Goal: Task Accomplishment & Management: Manage account settings

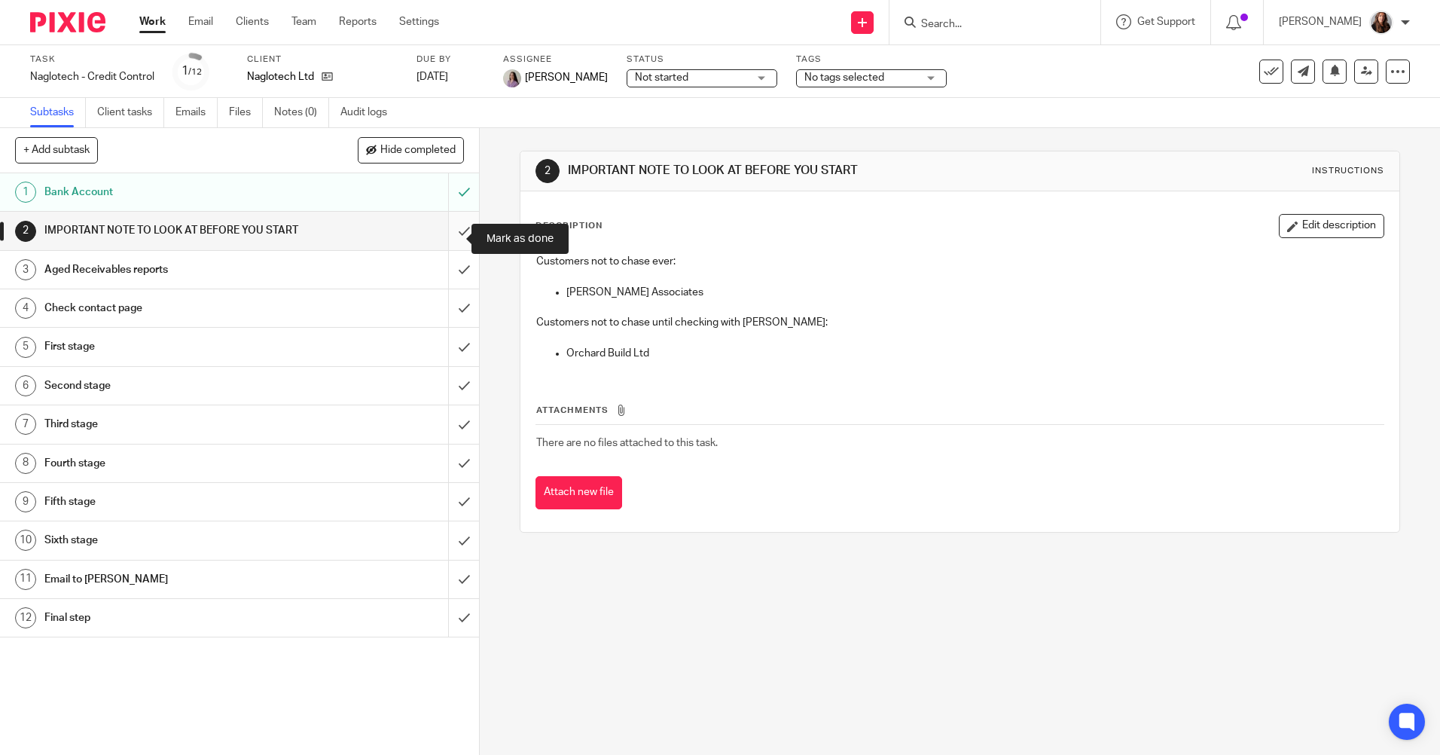
click at [450, 241] on input "submit" at bounding box center [239, 231] width 479 height 38
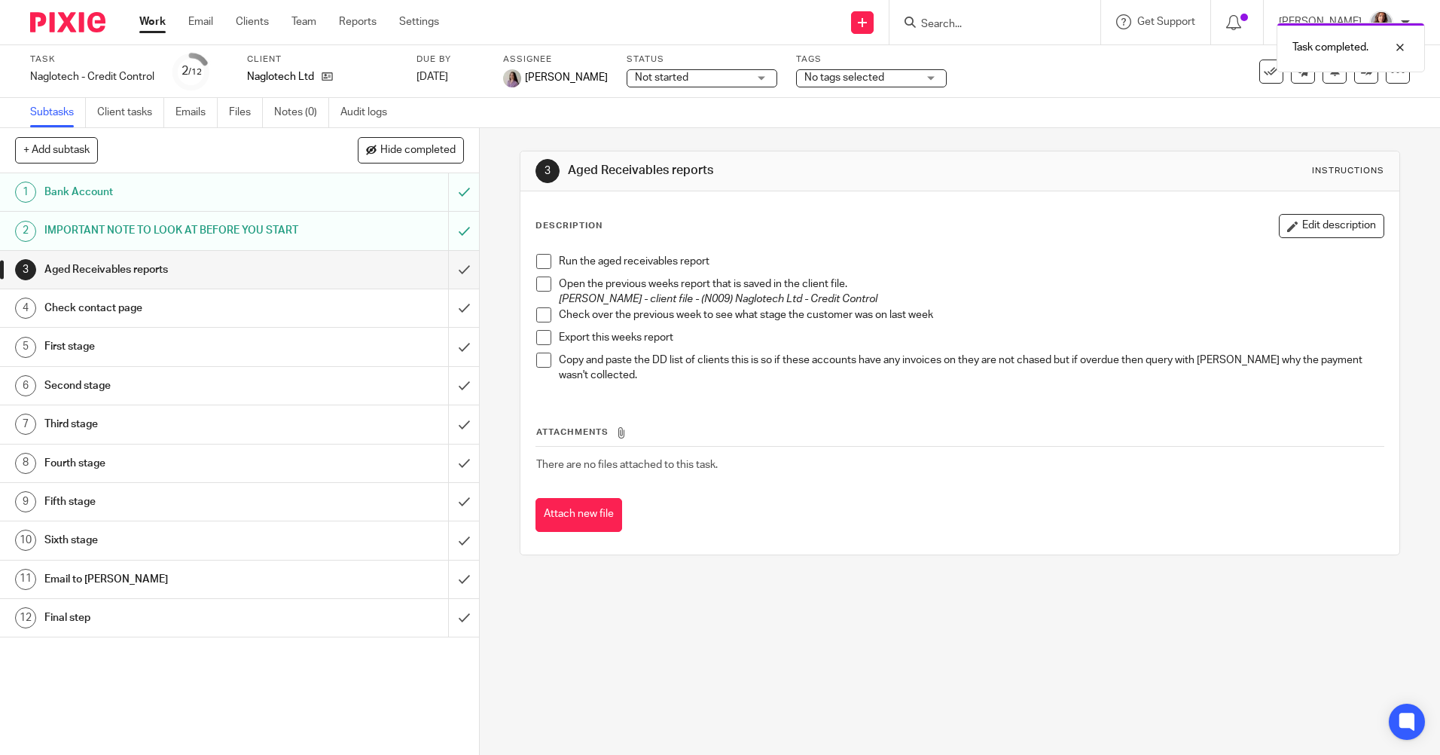
click at [531, 261] on div "Run the aged receivables report Open the previous weeks report that is saved in…" at bounding box center [960, 320] width 862 height 148
click at [531, 281] on div "Run the aged receivables report Open the previous weeks report that is saved in…" at bounding box center [960, 320] width 862 height 148
click at [540, 287] on span at bounding box center [543, 283] width 15 height 15
click at [536, 264] on span at bounding box center [543, 261] width 15 height 15
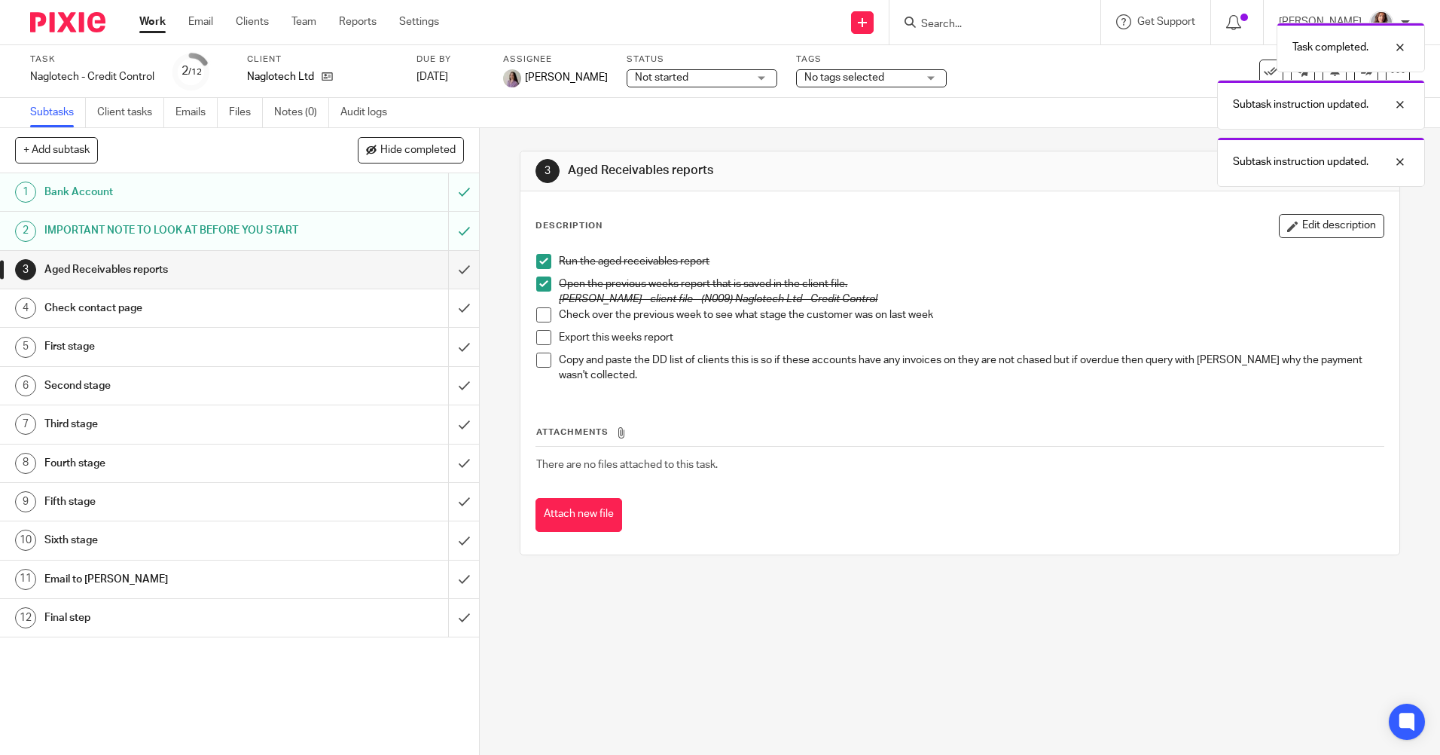
click at [536, 313] on span at bounding box center [543, 314] width 15 height 15
click at [539, 340] on span at bounding box center [543, 337] width 15 height 15
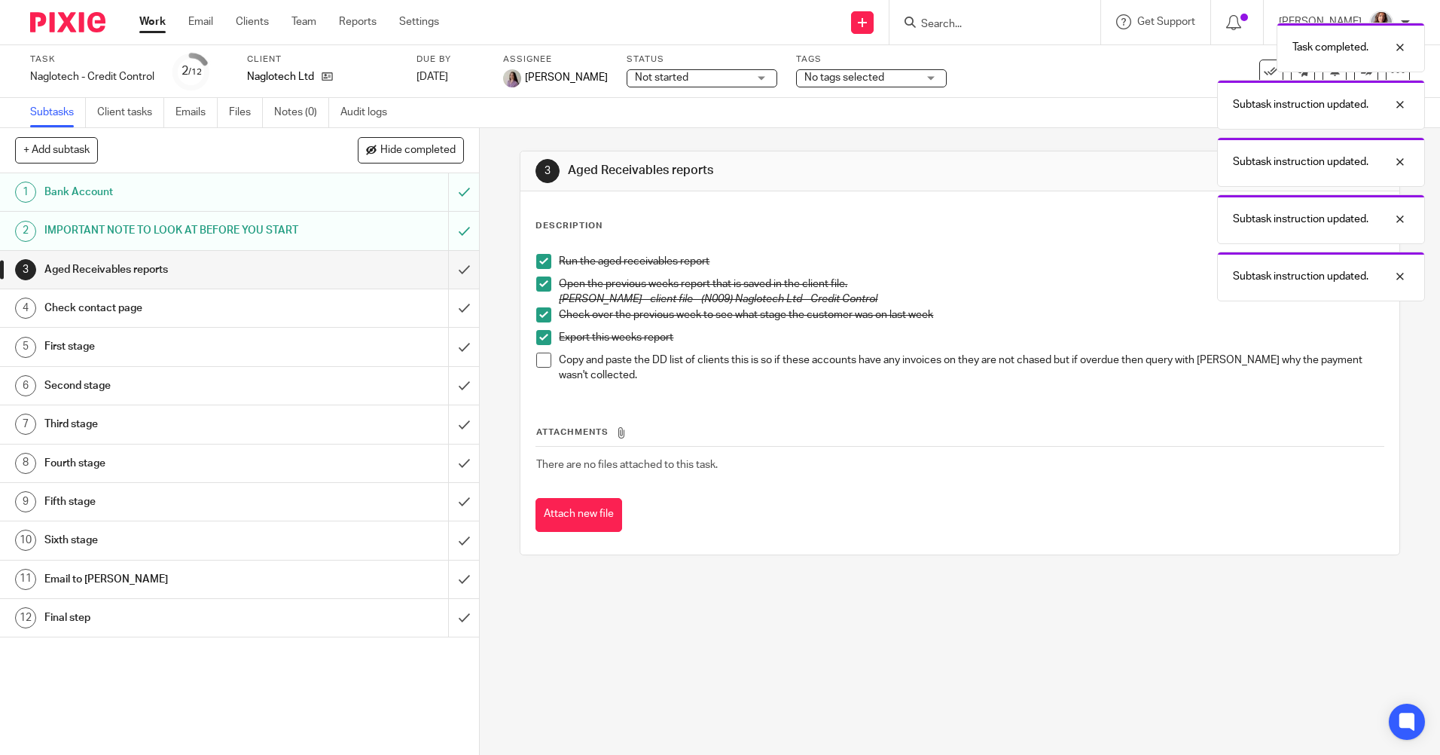
click at [542, 357] on span at bounding box center [543, 360] width 15 height 15
click at [454, 285] on input "submit" at bounding box center [239, 270] width 479 height 38
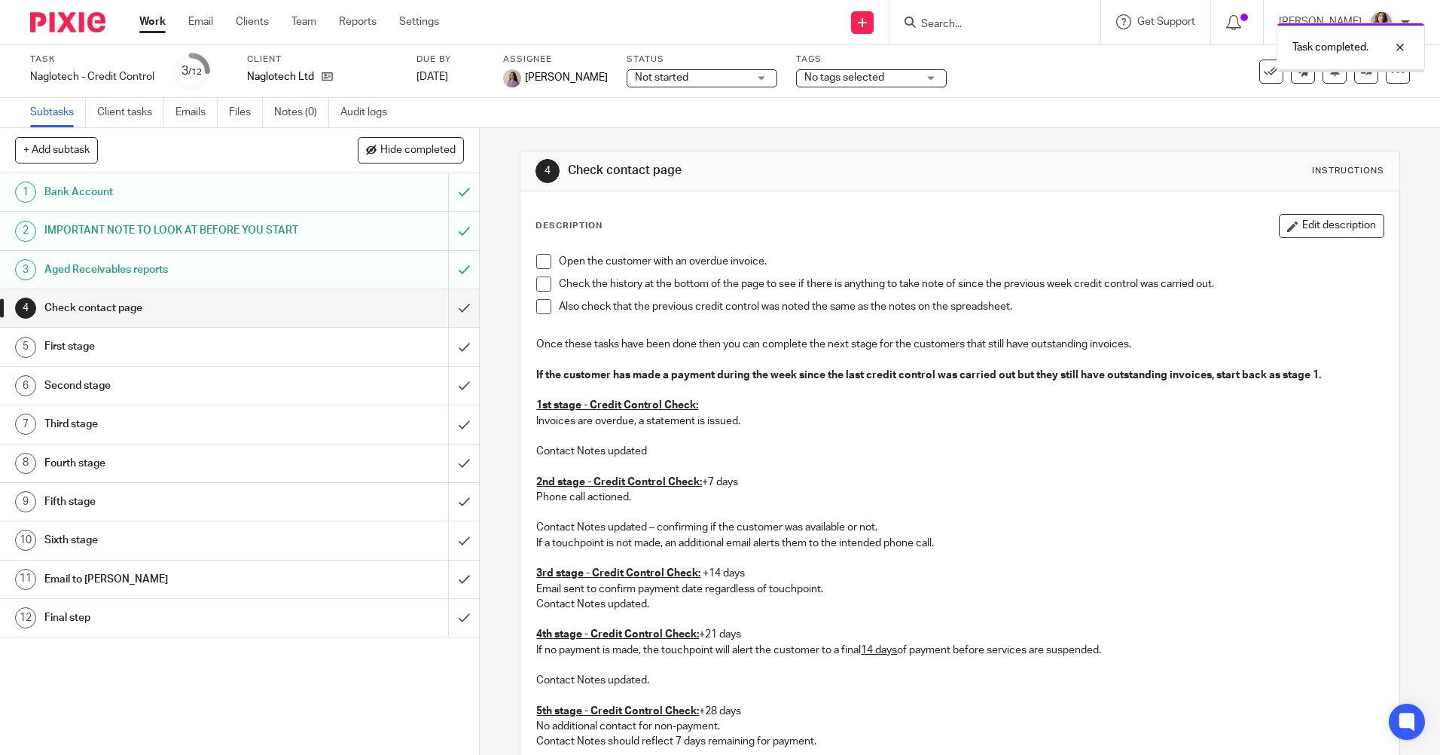
click at [543, 258] on span at bounding box center [543, 261] width 15 height 15
click at [543, 278] on span at bounding box center [543, 283] width 15 height 15
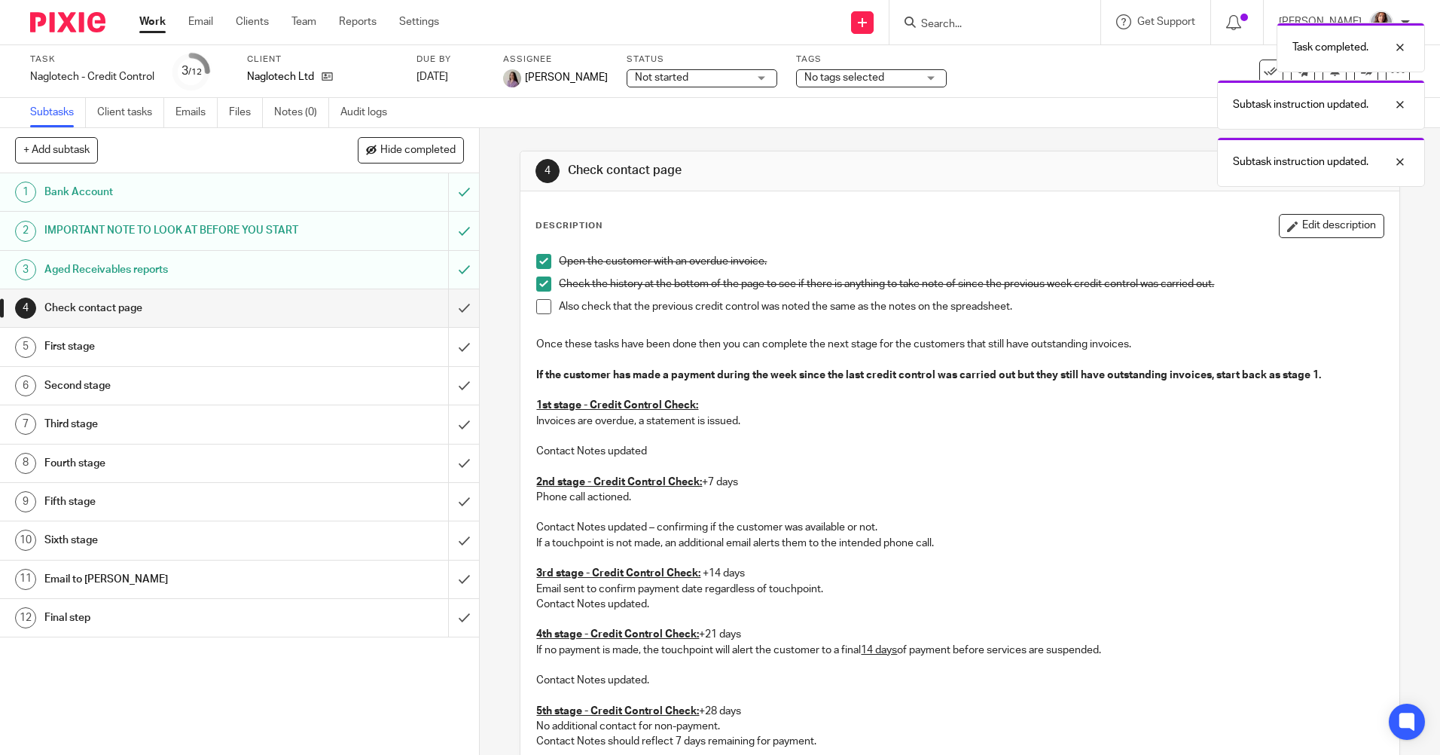
click at [542, 299] on span at bounding box center [543, 306] width 15 height 15
click at [458, 325] on input "submit" at bounding box center [239, 308] width 479 height 38
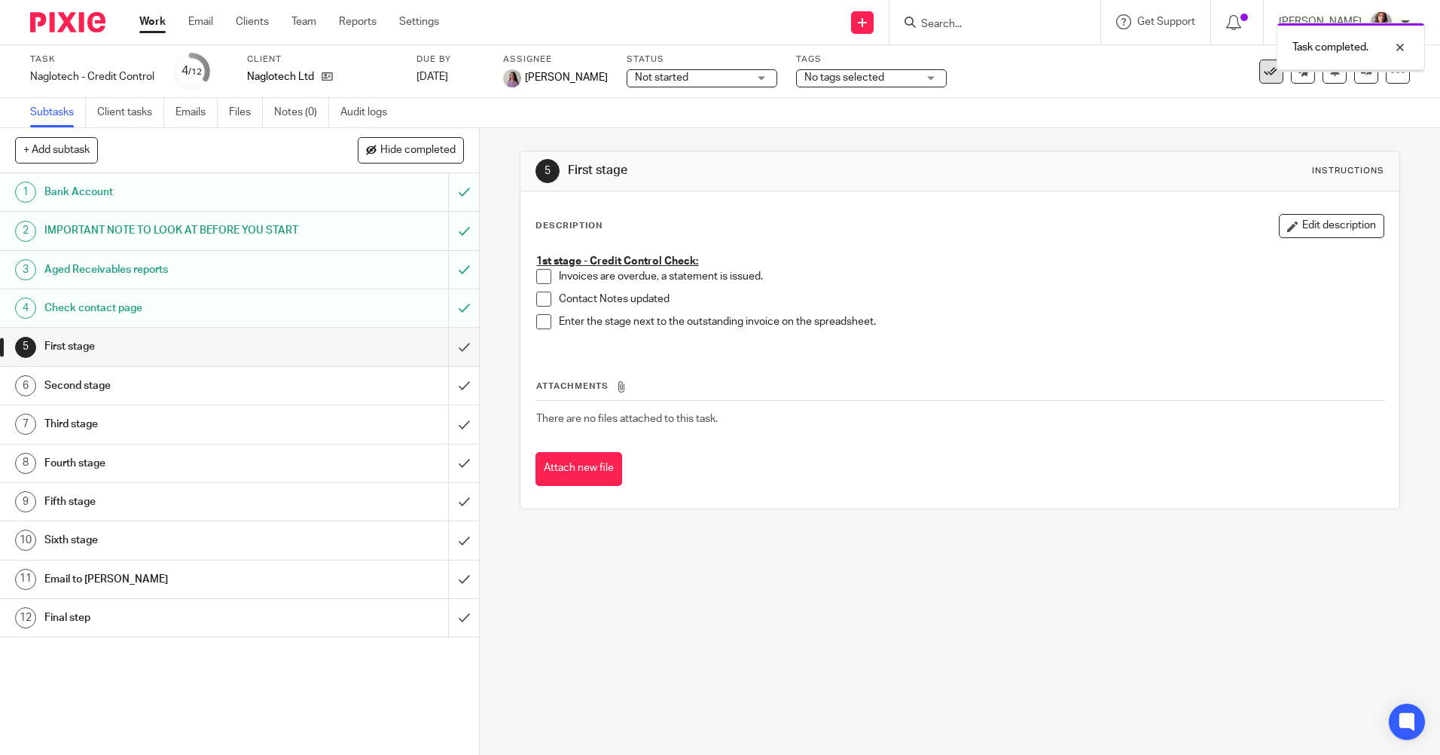
click at [1264, 72] on icon at bounding box center [1271, 71] width 15 height 15
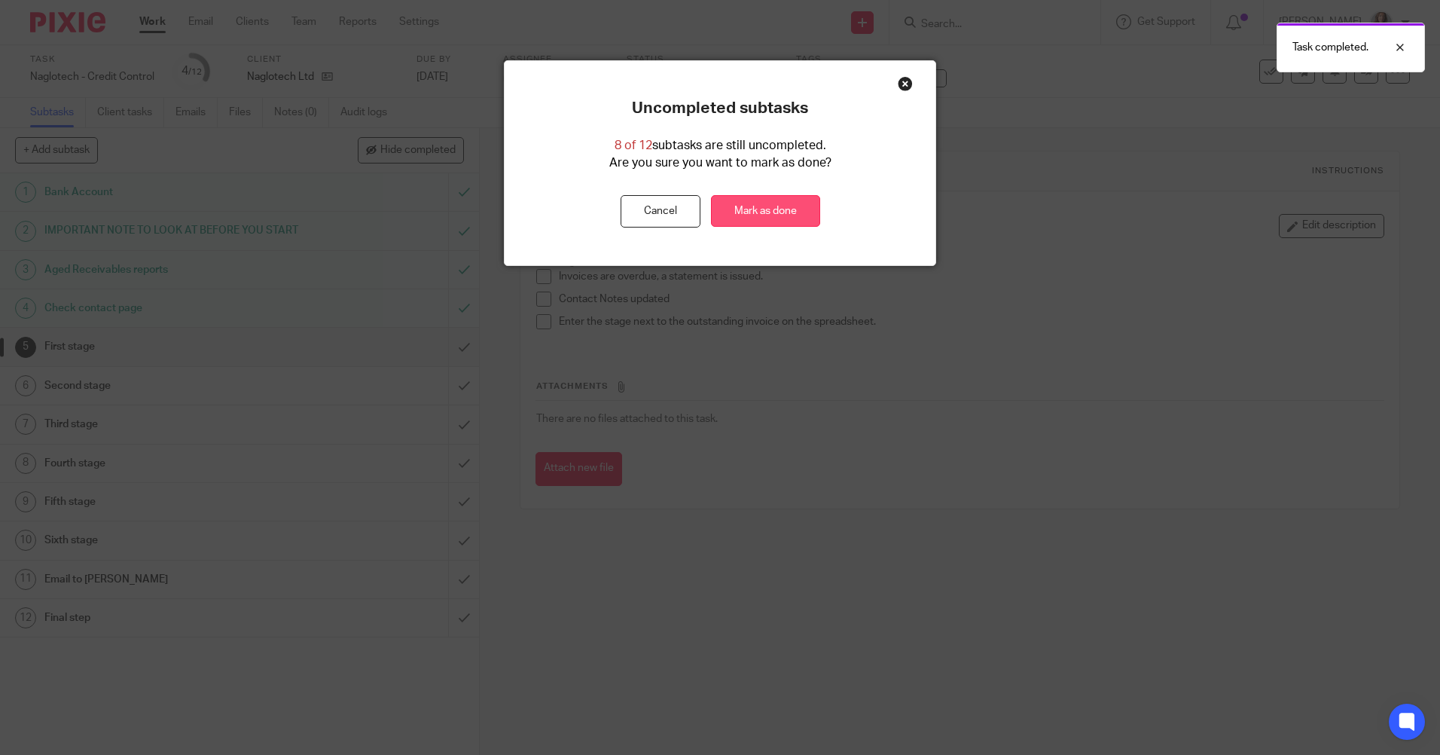
click at [747, 206] on link "Mark as done" at bounding box center [765, 211] width 109 height 32
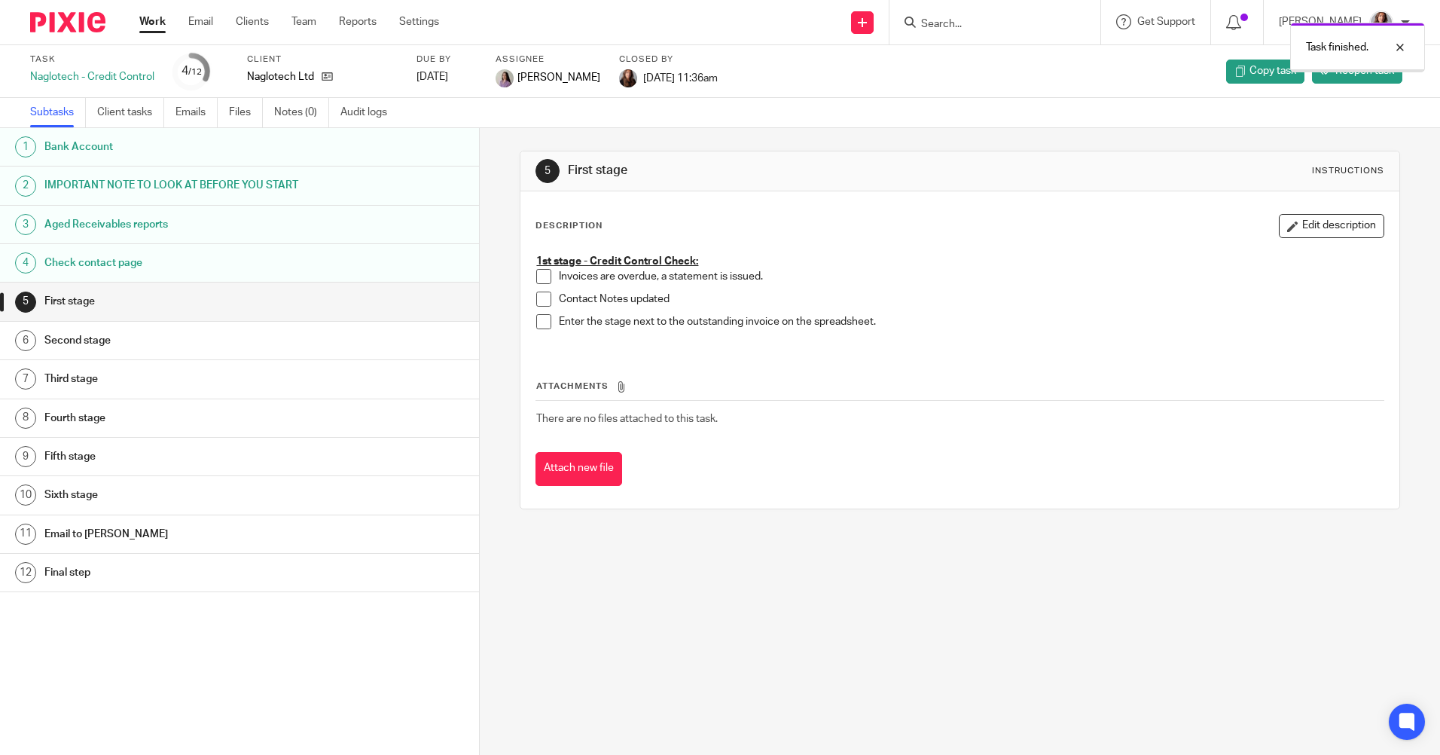
click at [159, 26] on link "Work" at bounding box center [152, 21] width 26 height 15
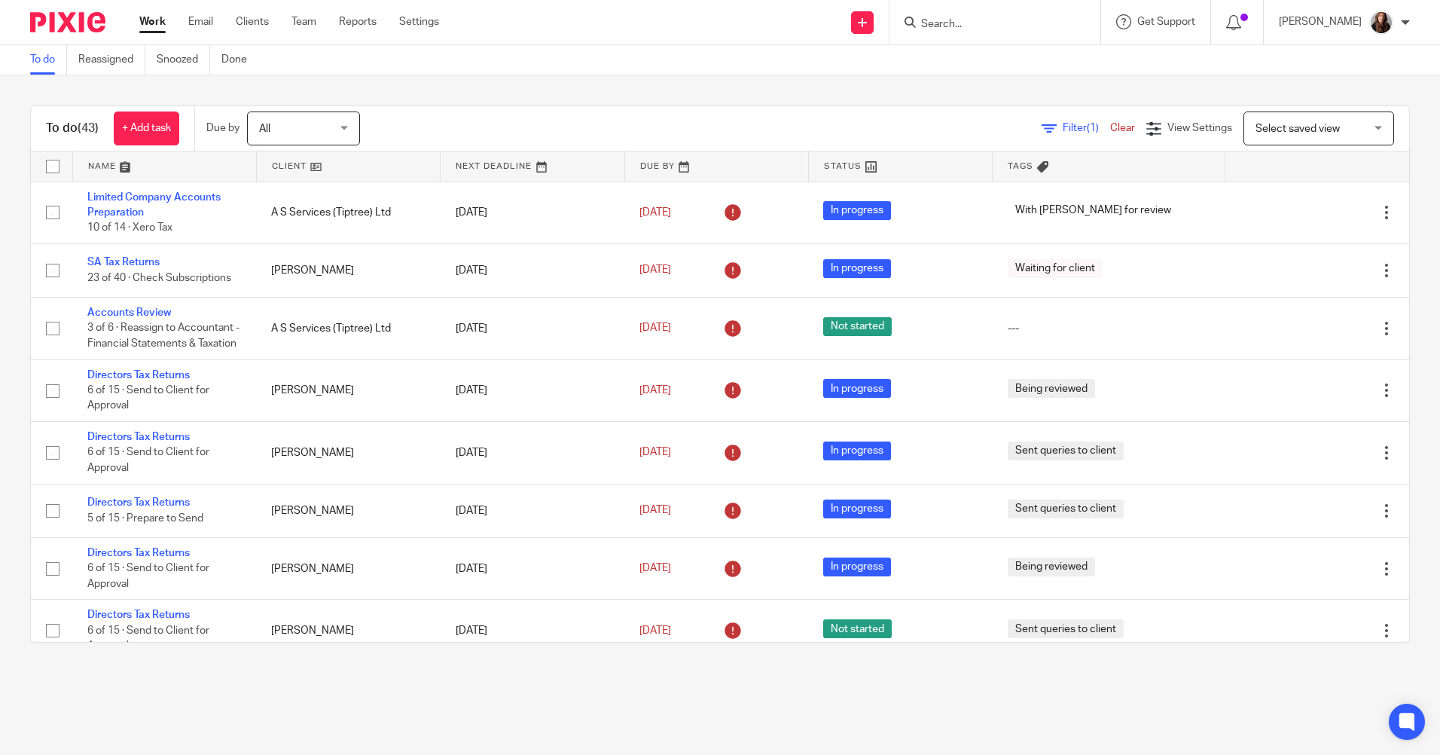
click at [1004, 31] on input "Search" at bounding box center [988, 25] width 136 height 14
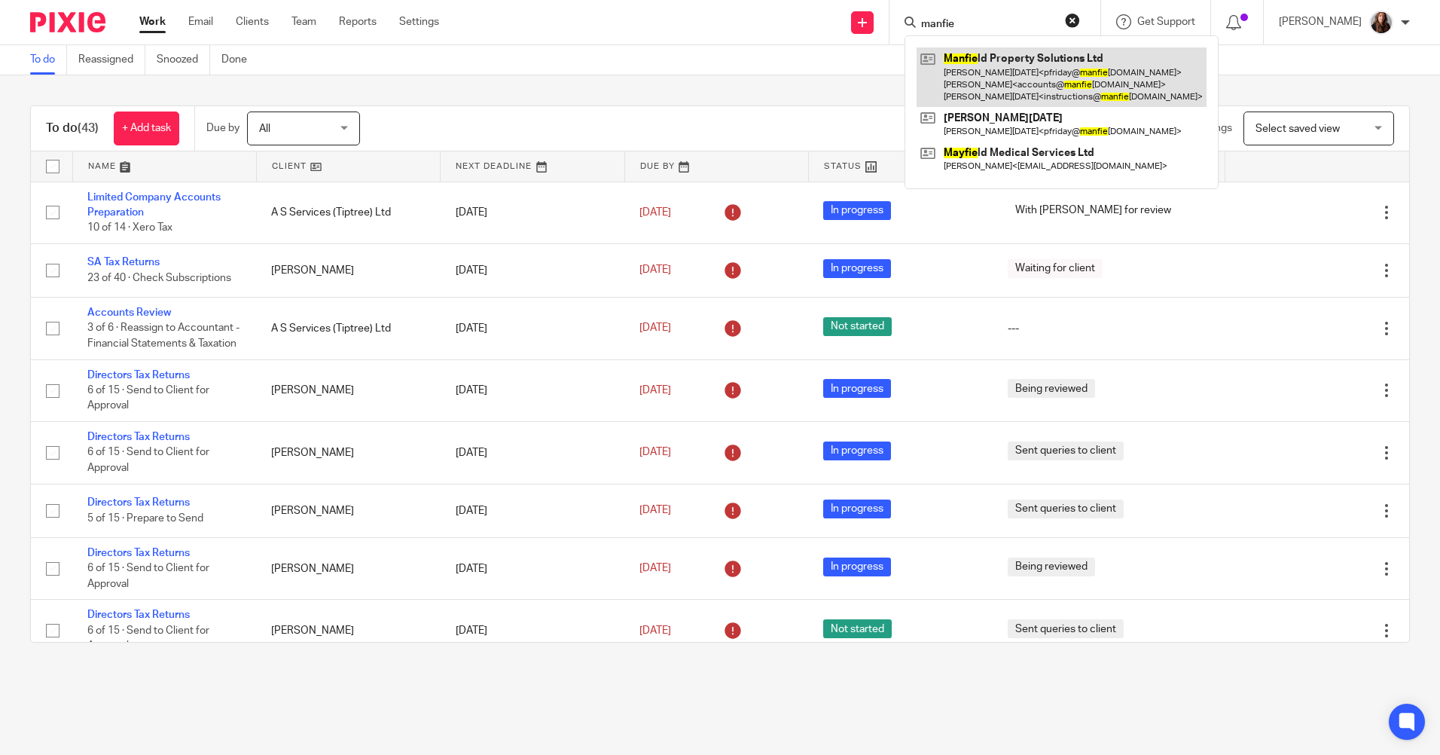
type input "manfie"
click at [1024, 72] on link at bounding box center [1062, 77] width 290 height 60
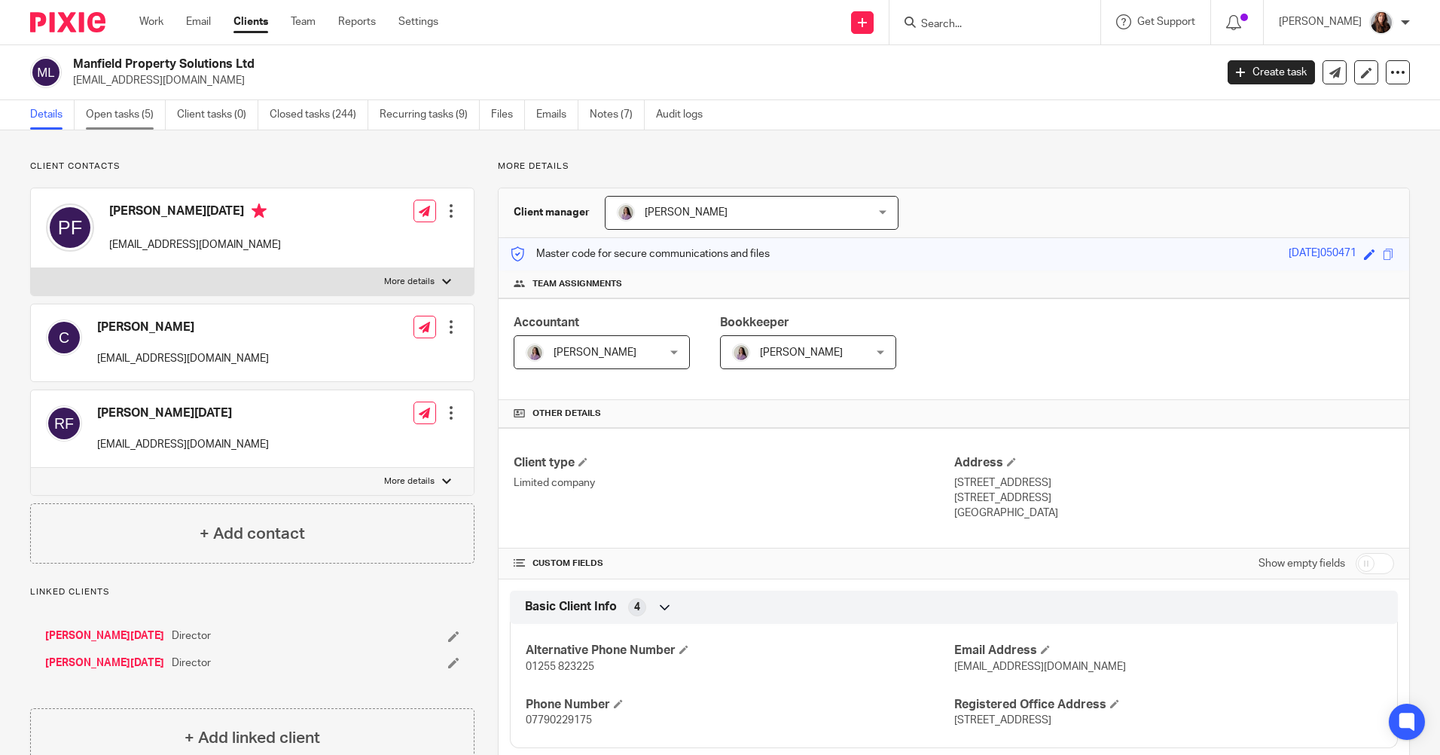
click at [132, 111] on link "Open tasks (5)" at bounding box center [126, 114] width 80 height 29
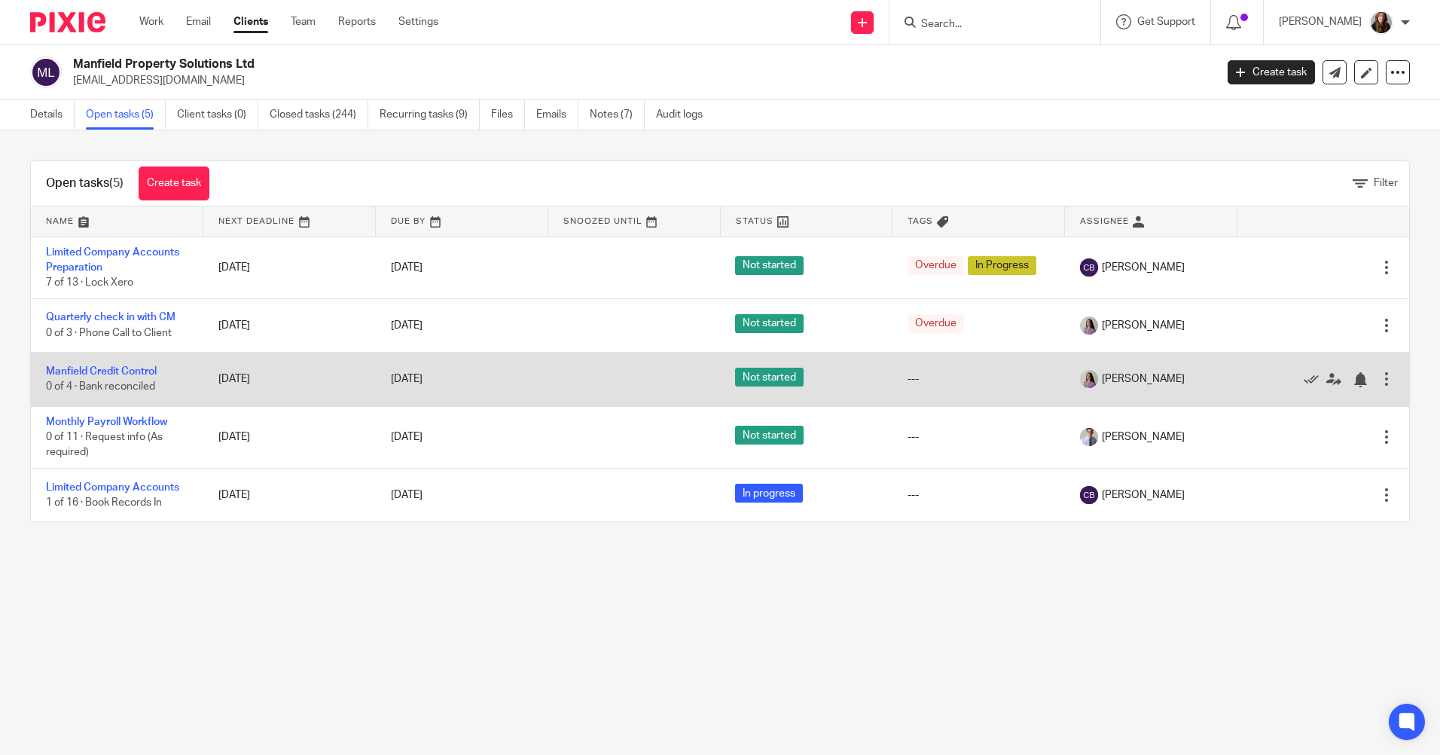
click at [121, 377] on td "Manfield Credit Control 0 of 4 · Bank reconciled" at bounding box center [117, 379] width 172 height 53
click at [133, 370] on link "Manfield Credit Control" at bounding box center [101, 371] width 111 height 11
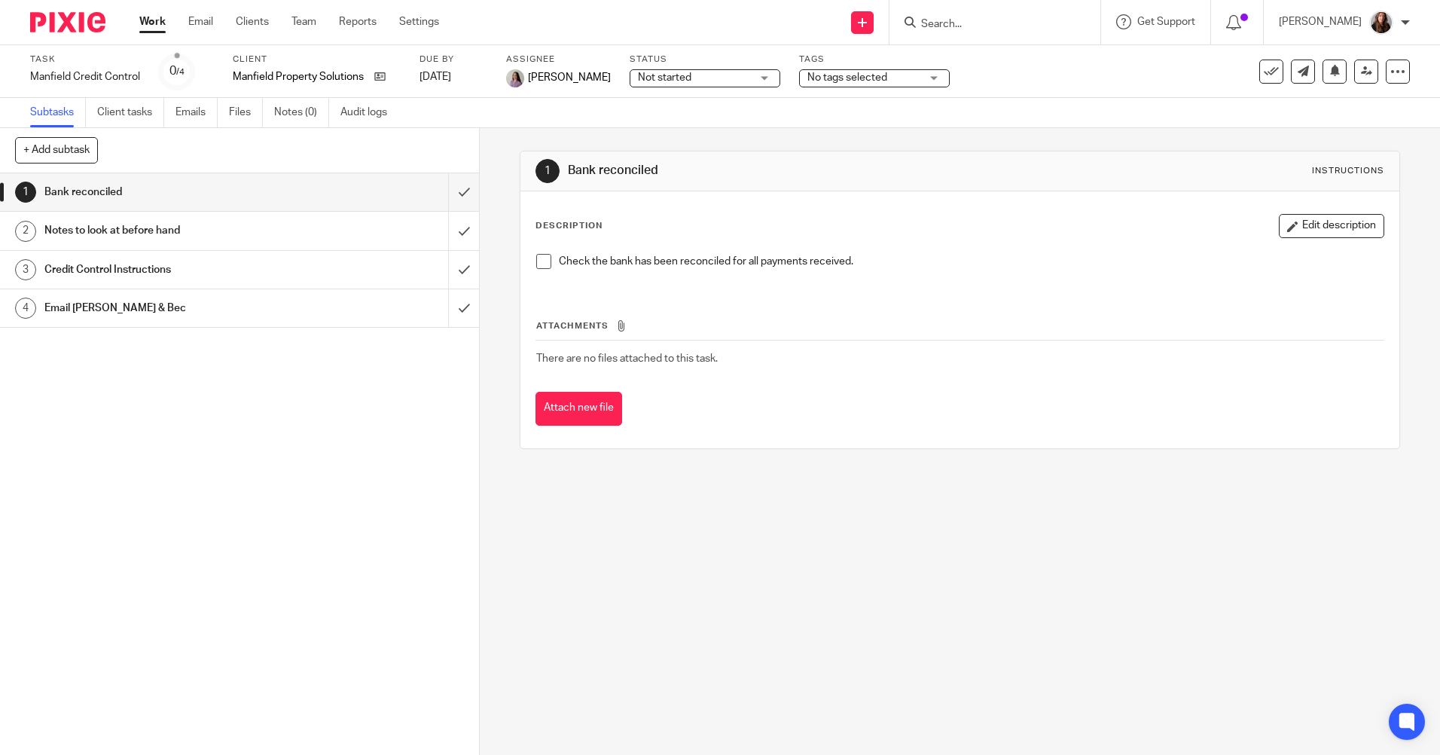
click at [541, 266] on span at bounding box center [543, 261] width 15 height 15
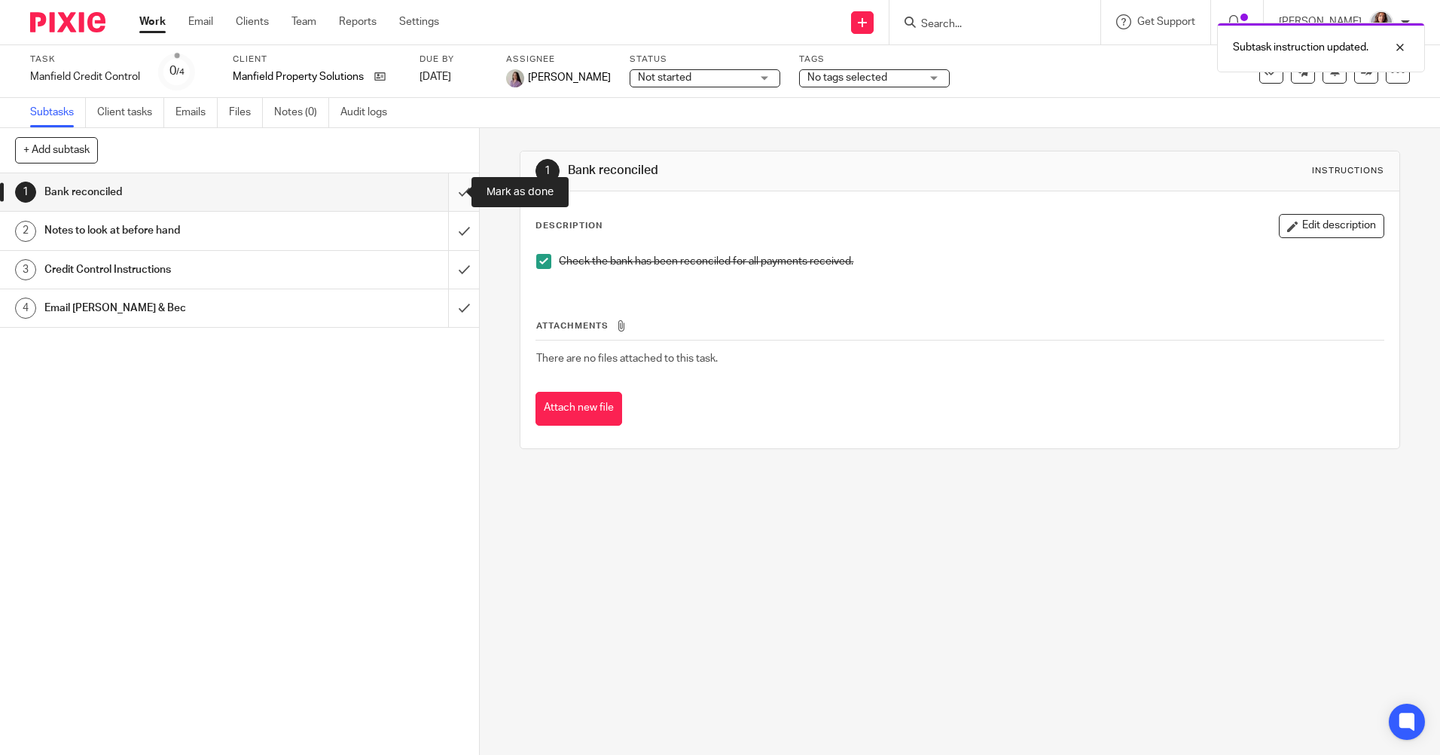
click at [450, 194] on input "submit" at bounding box center [239, 192] width 479 height 38
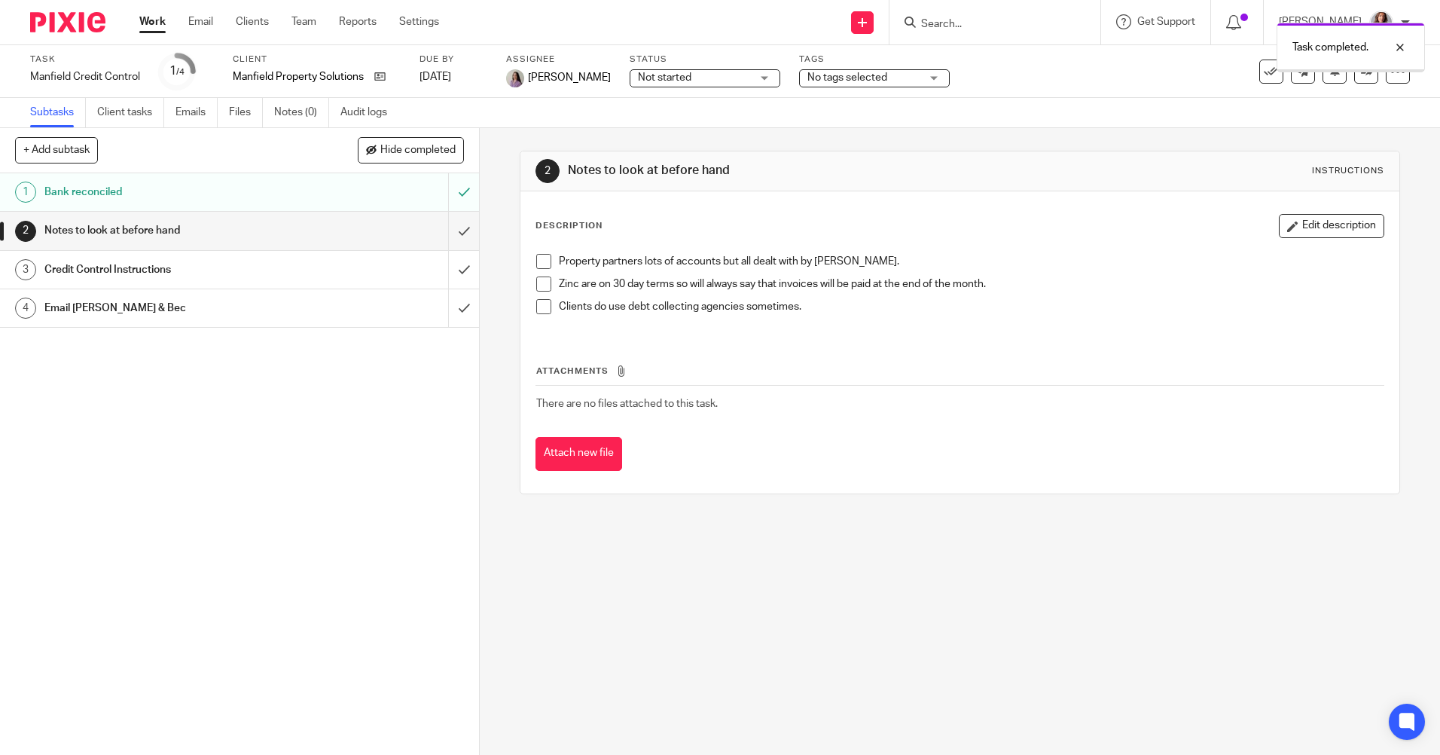
click at [559, 259] on p "Property partners lots of accounts but all dealt with by [PERSON_NAME]." at bounding box center [971, 261] width 824 height 15
click at [546, 259] on span at bounding box center [543, 261] width 15 height 15
click at [542, 280] on span at bounding box center [543, 283] width 15 height 15
click at [542, 301] on span at bounding box center [543, 306] width 15 height 15
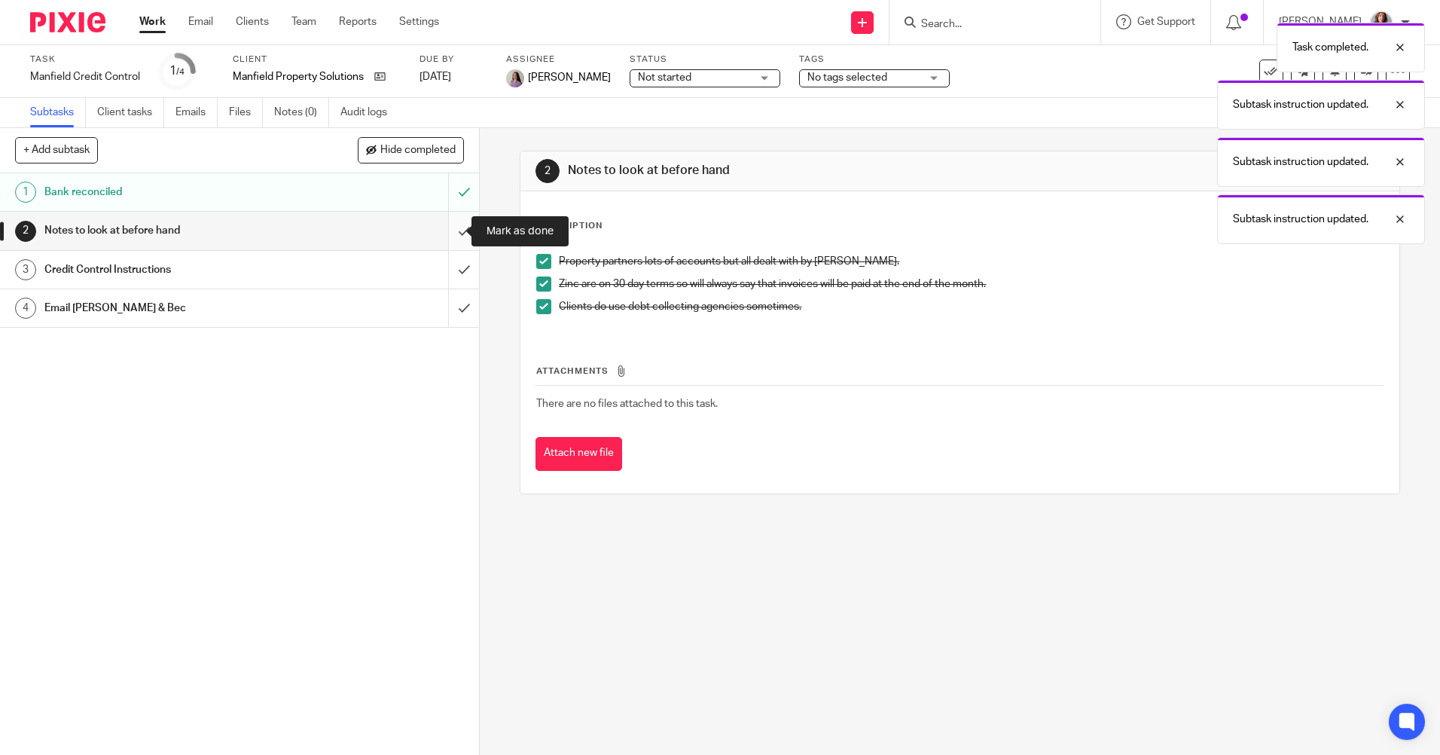
click at [453, 228] on input "submit" at bounding box center [239, 231] width 479 height 38
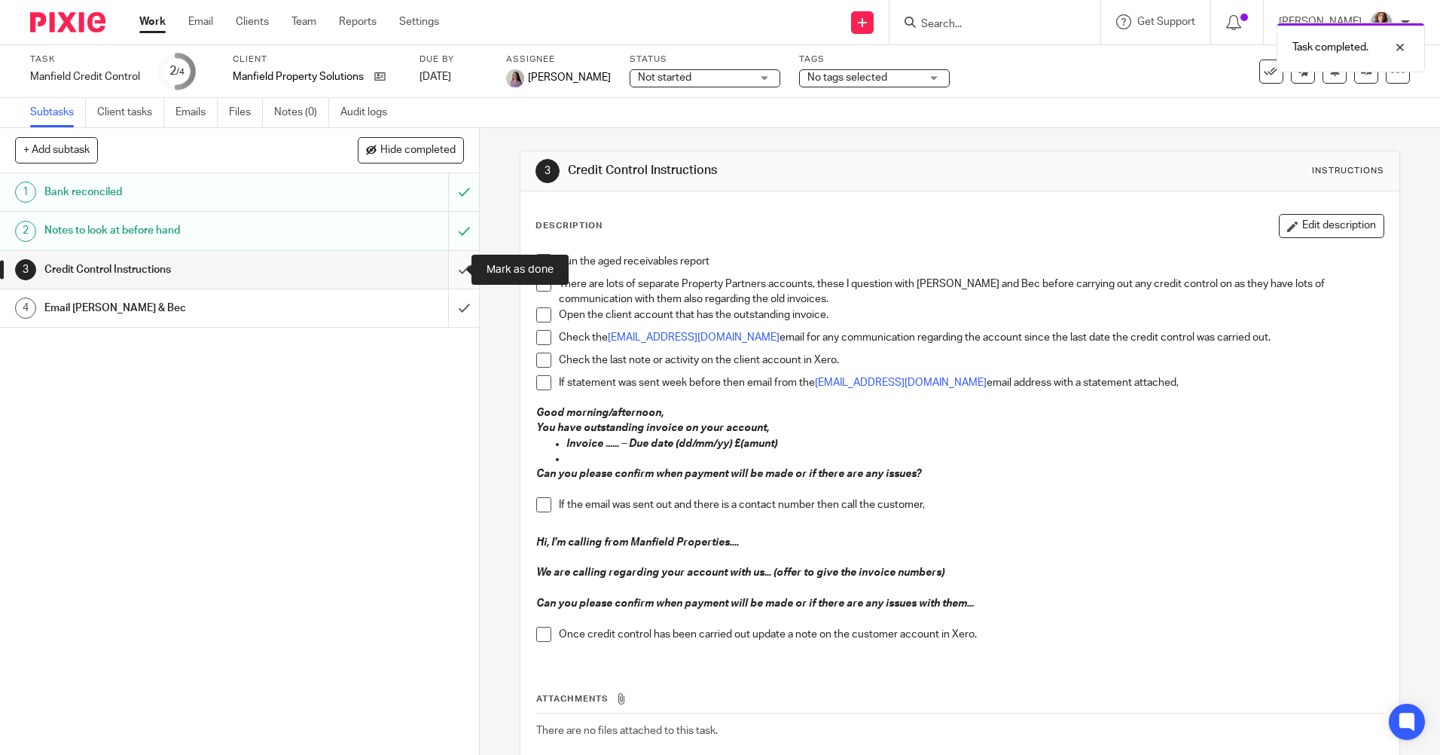
click at [447, 265] on input "submit" at bounding box center [239, 270] width 479 height 38
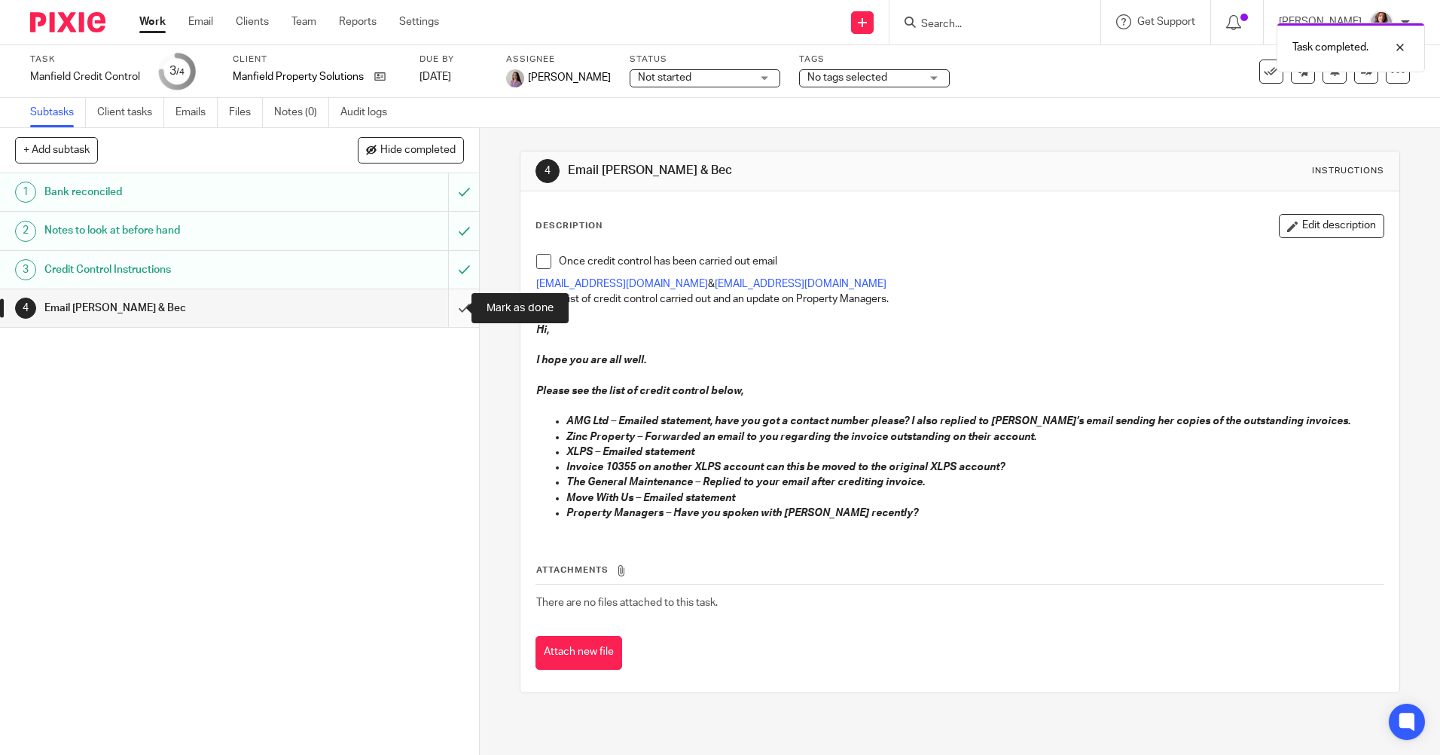
click at [446, 304] on input "submit" at bounding box center [239, 308] width 479 height 38
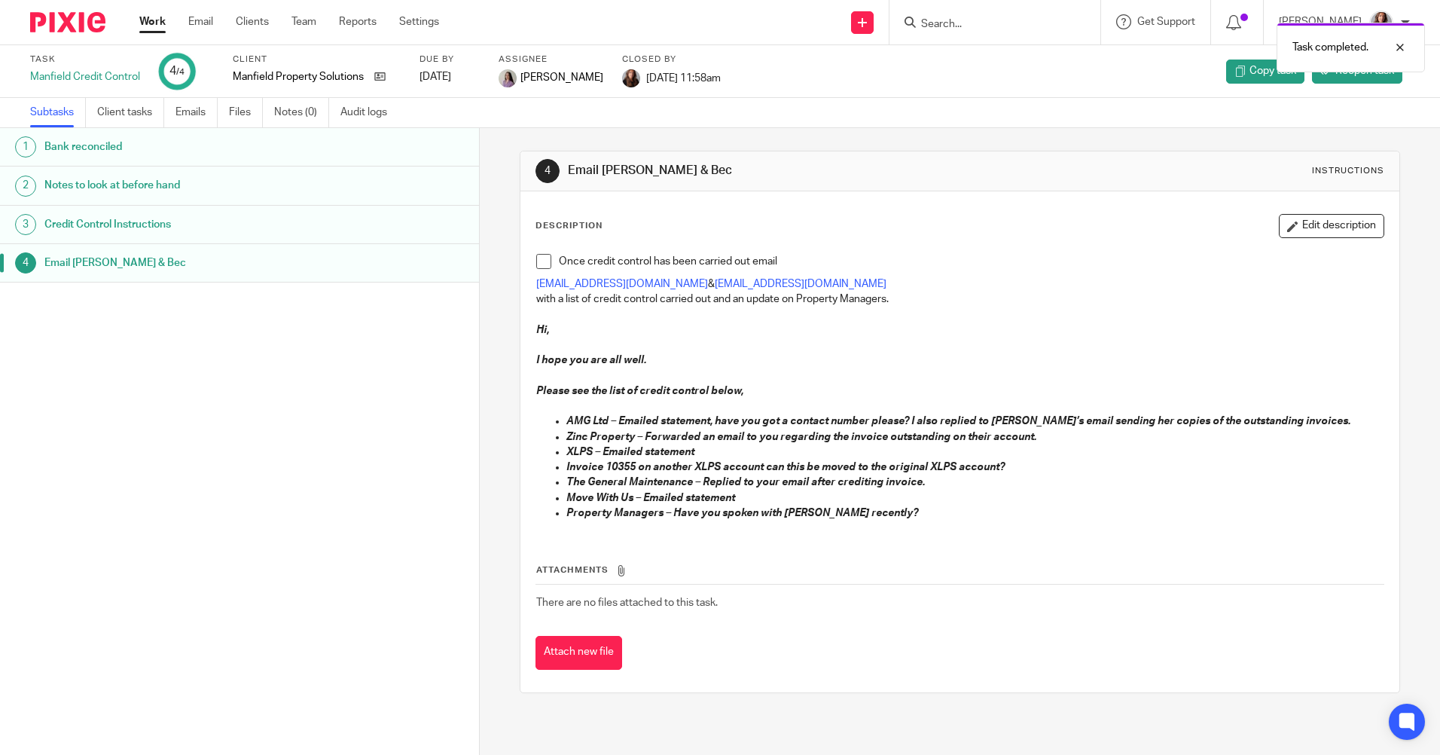
click at [155, 20] on link "Work" at bounding box center [152, 21] width 26 height 15
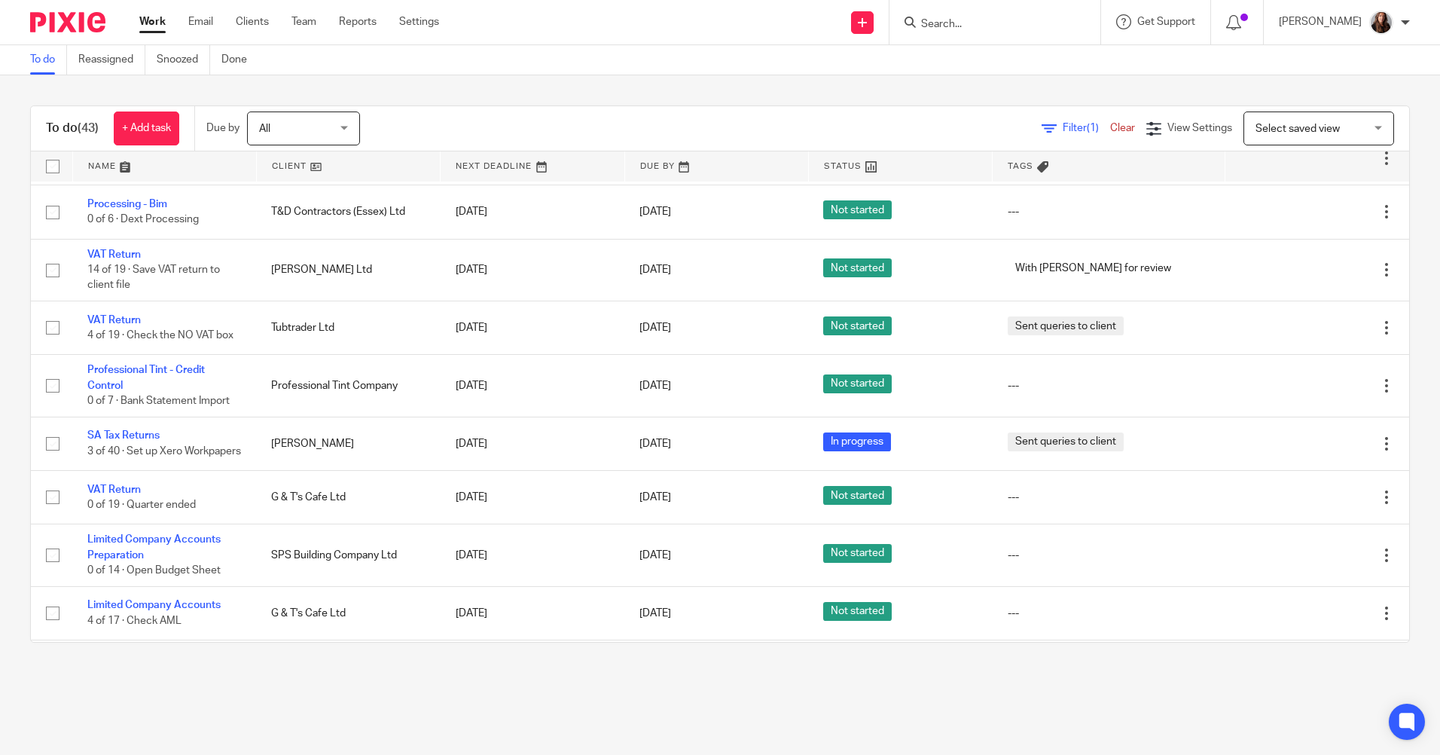
scroll to position [1055, 0]
